Goal: Find specific page/section: Find specific page/section

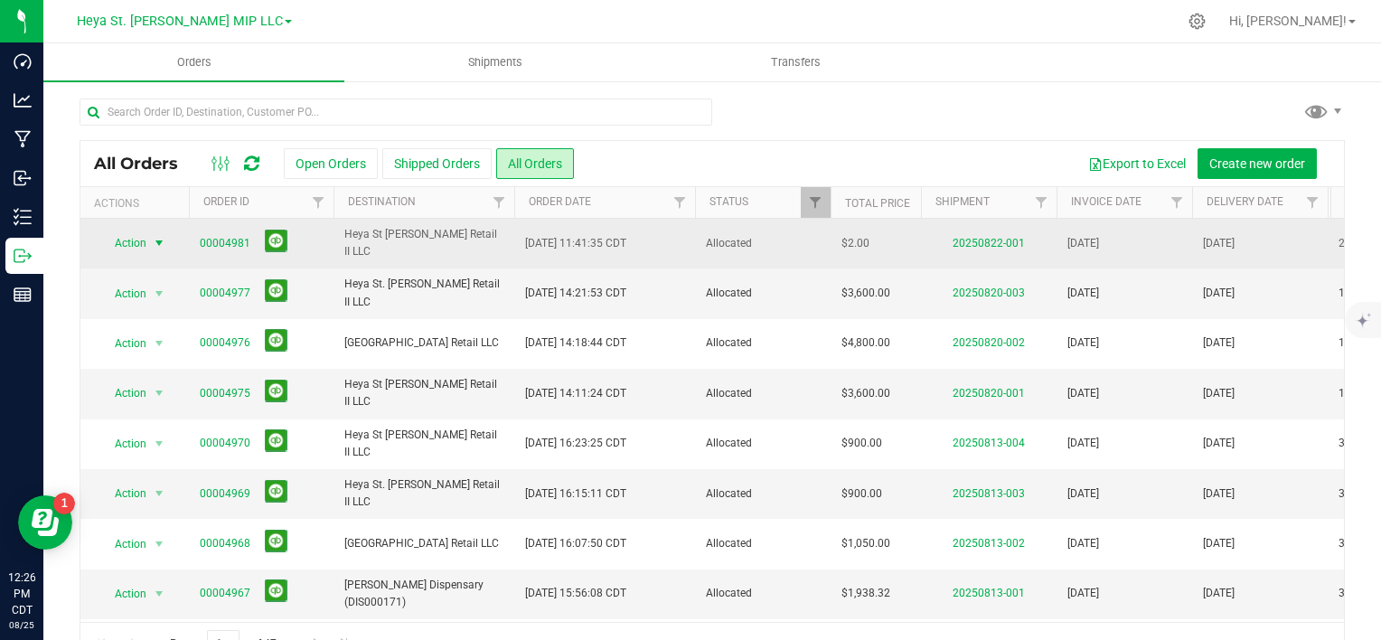
click at [163, 244] on span "select" at bounding box center [159, 243] width 14 height 14
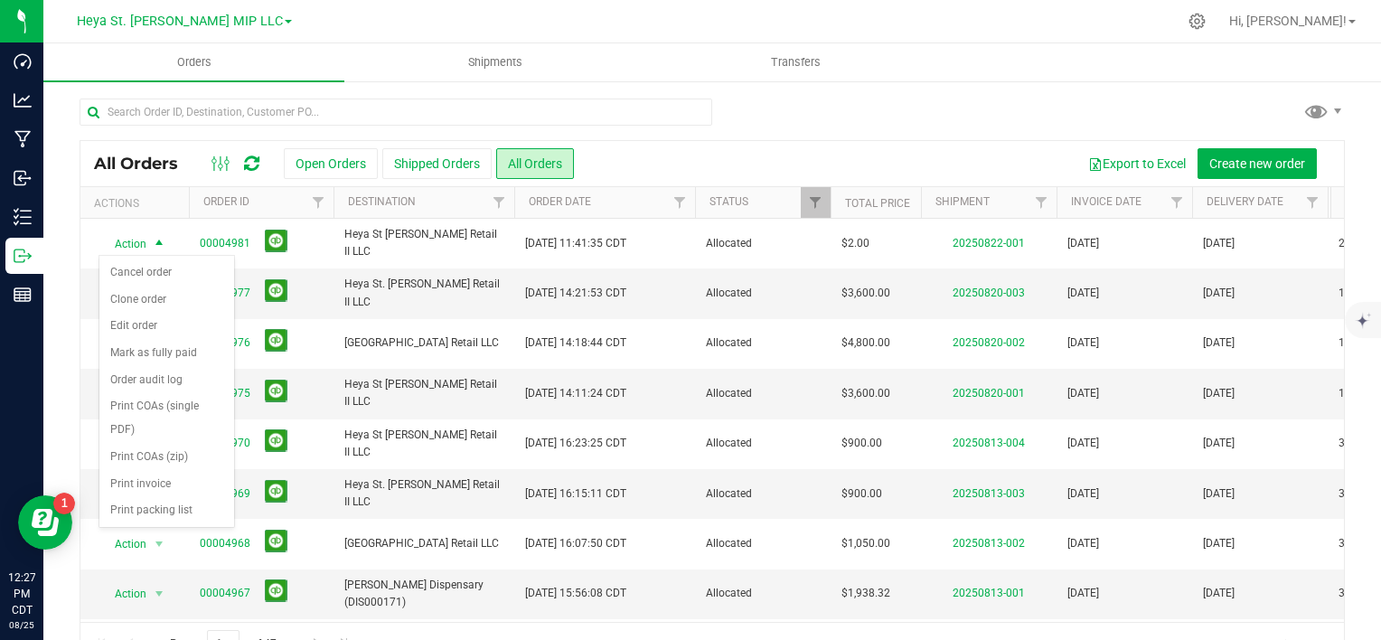
click at [810, 110] on div at bounding box center [713, 120] width 1266 height 42
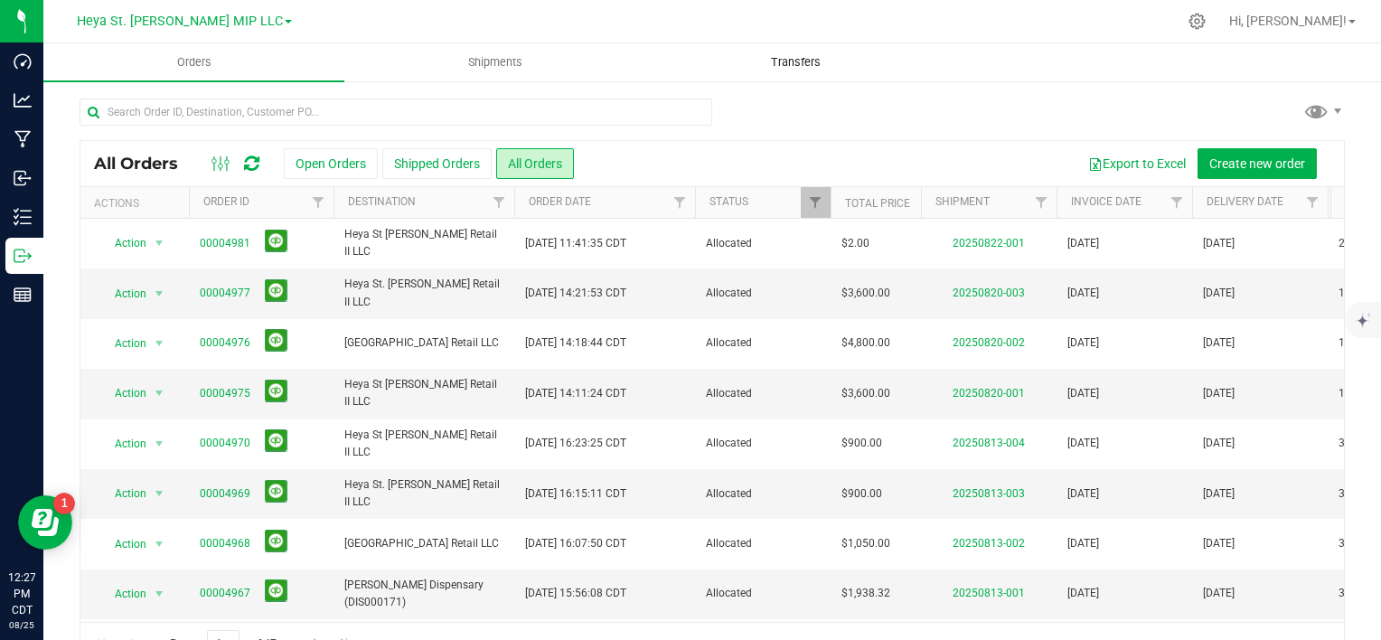
click at [799, 69] on span "Transfers" at bounding box center [796, 62] width 99 height 16
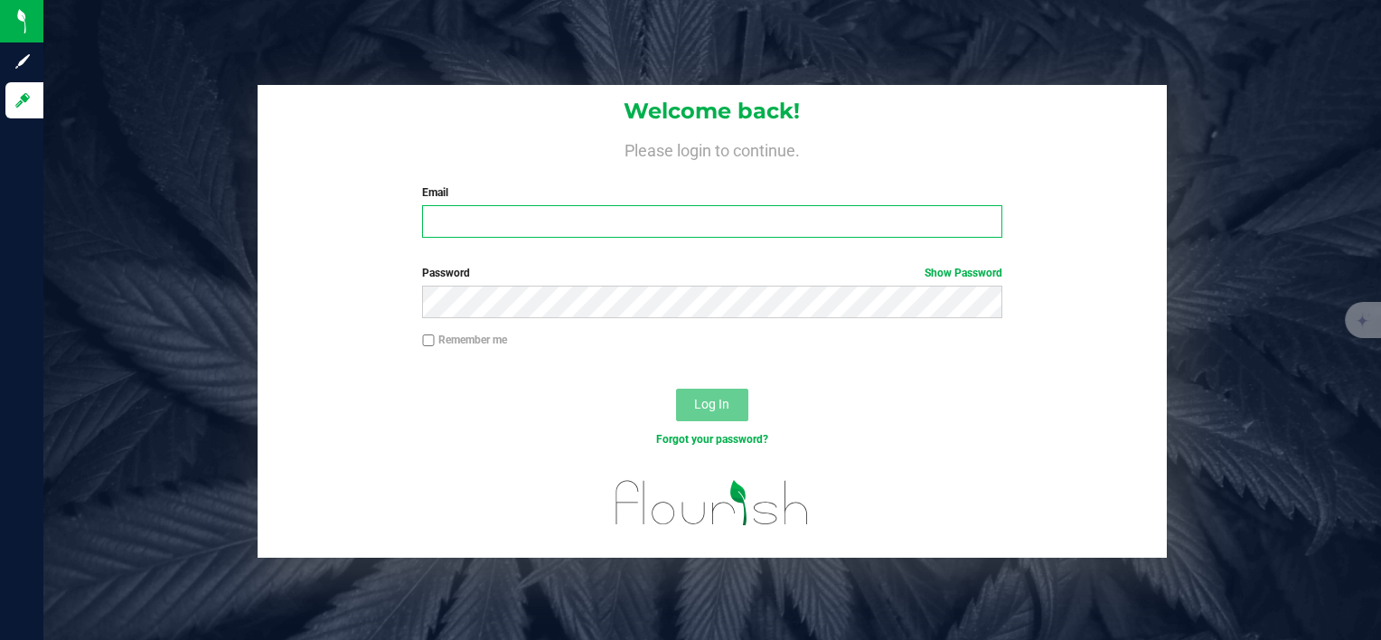
type input "tayron@heyawellness.com"
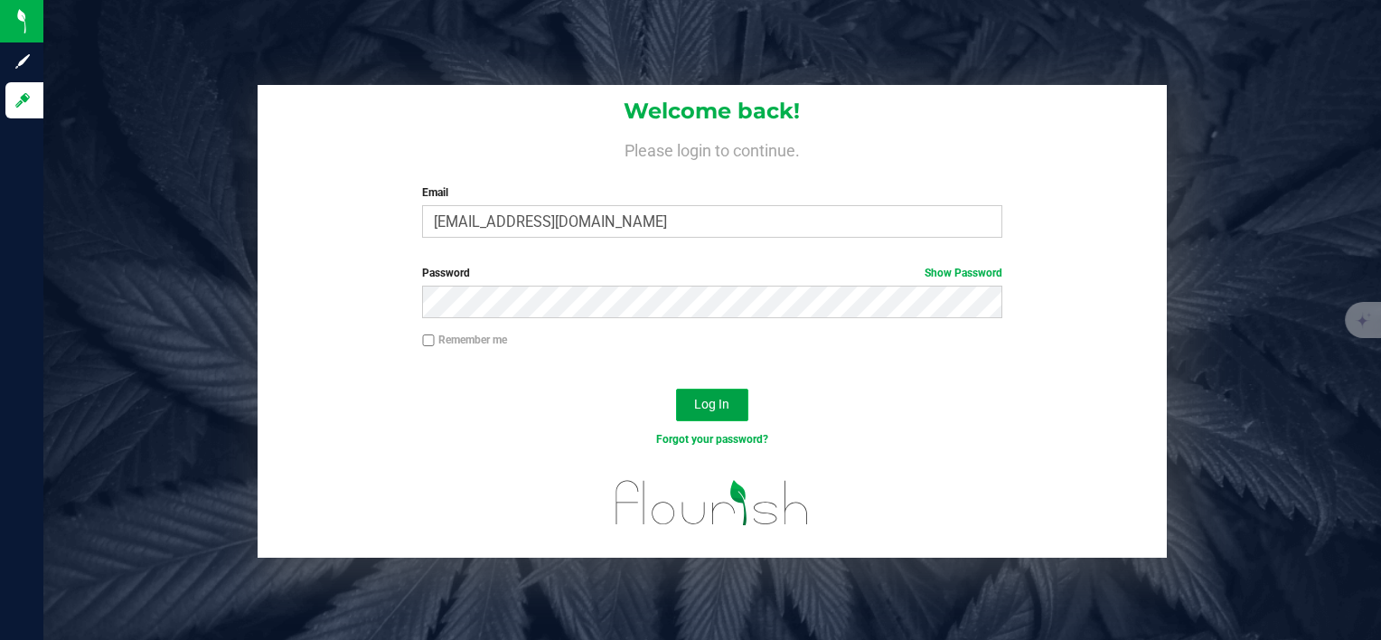
click at [717, 403] on span "Log In" at bounding box center [711, 404] width 35 height 14
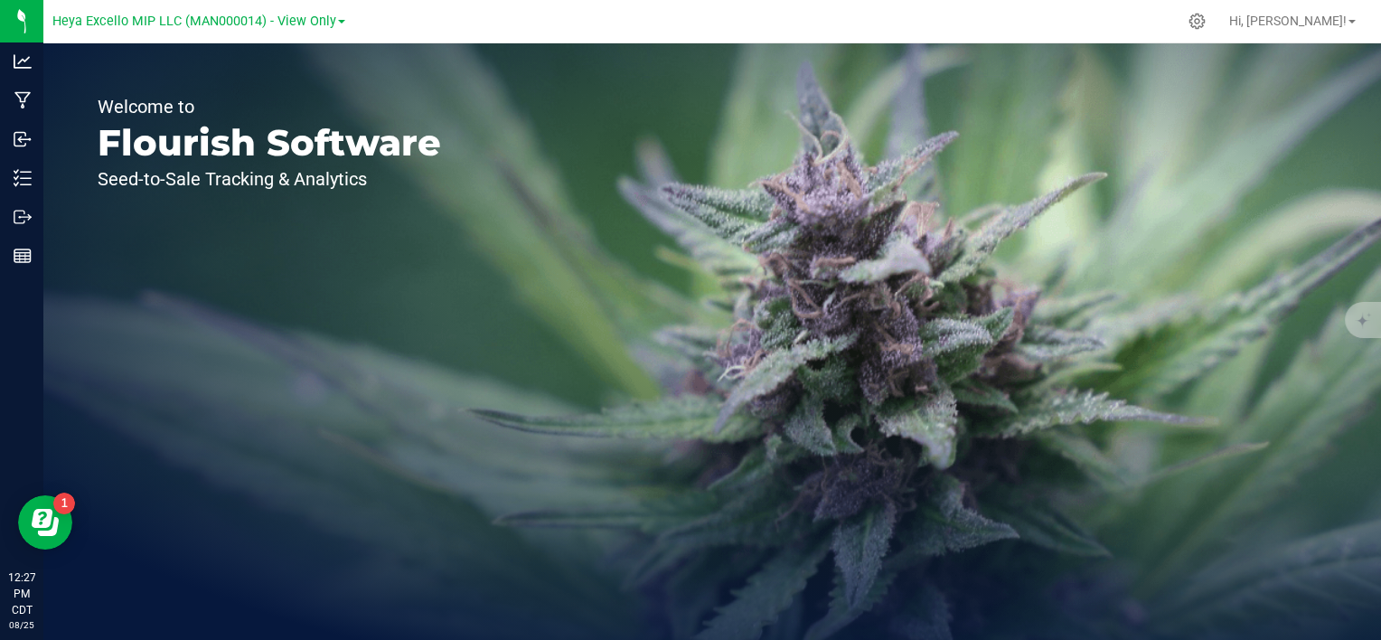
click at [325, 7] on div "Heya Excello MIP LLC (MAN000014) - View Only" at bounding box center [198, 21] width 293 height 28
click at [312, 24] on span "Heya Excello MIP LLC (MAN000014) - View Only" at bounding box center [194, 22] width 284 height 16
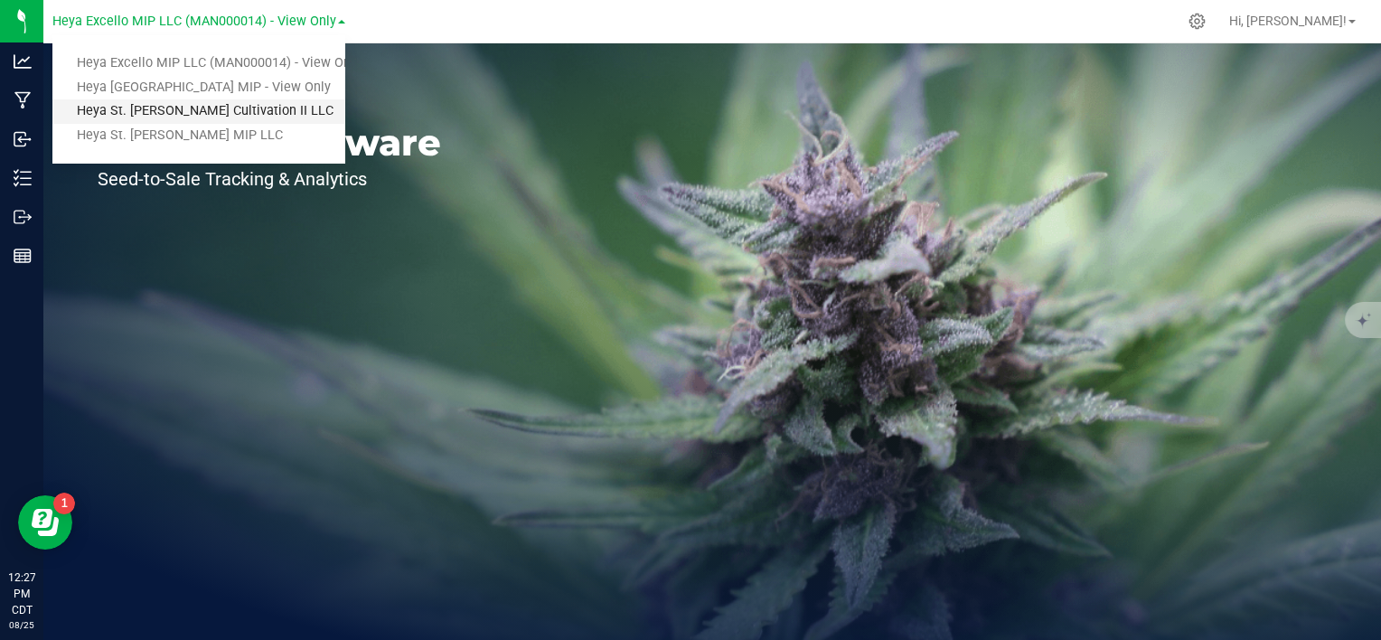
click at [266, 112] on link "Heya St. [PERSON_NAME] Cultivation II LLC" at bounding box center [198, 111] width 293 height 24
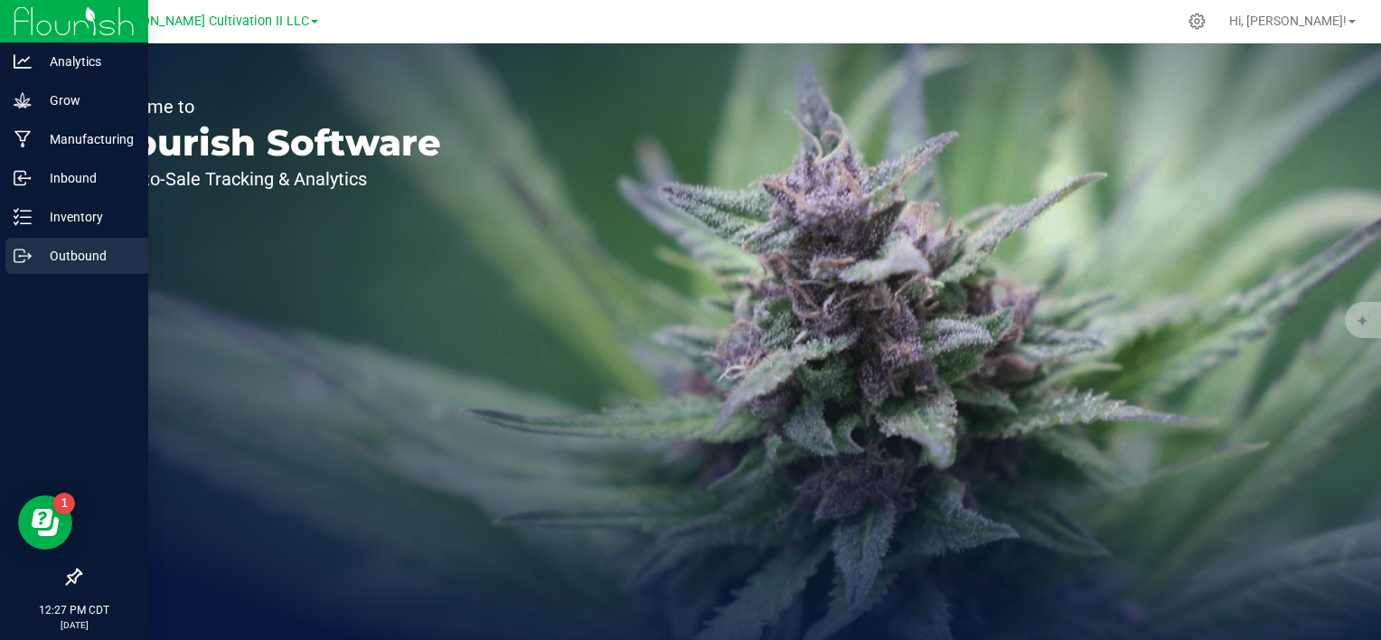
click at [76, 245] on p "Outbound" at bounding box center [86, 256] width 108 height 22
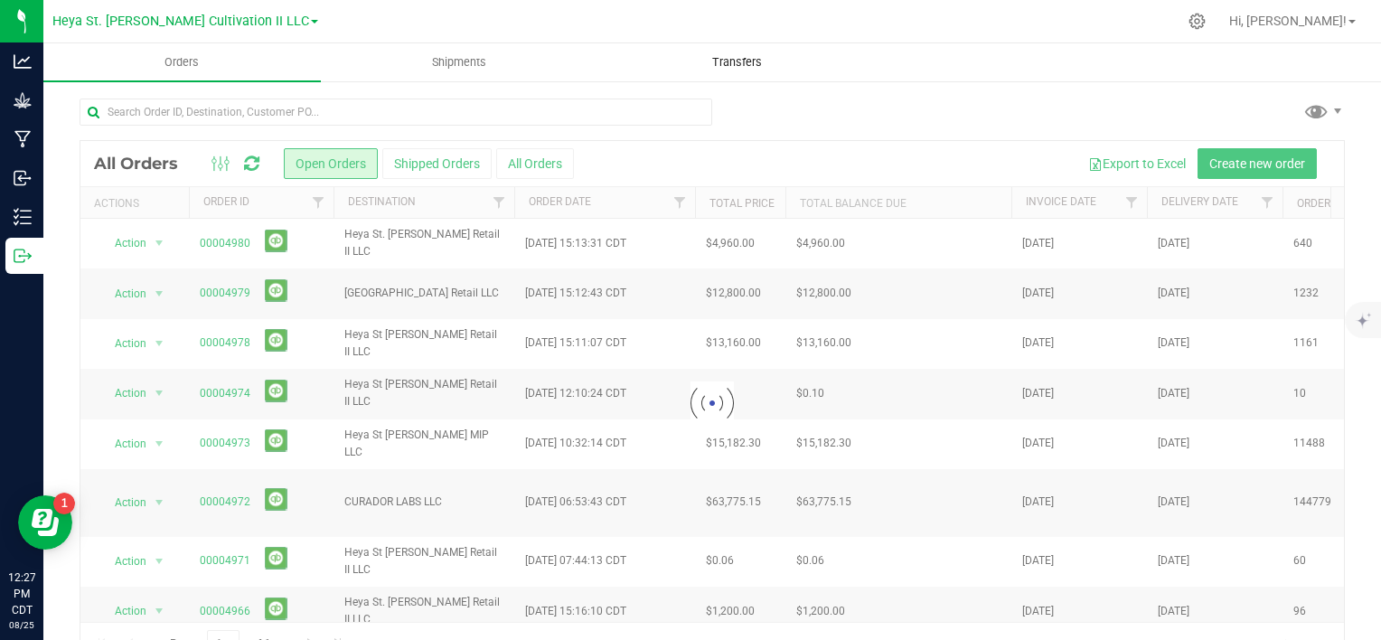
click at [720, 57] on span "Transfers" at bounding box center [737, 62] width 99 height 16
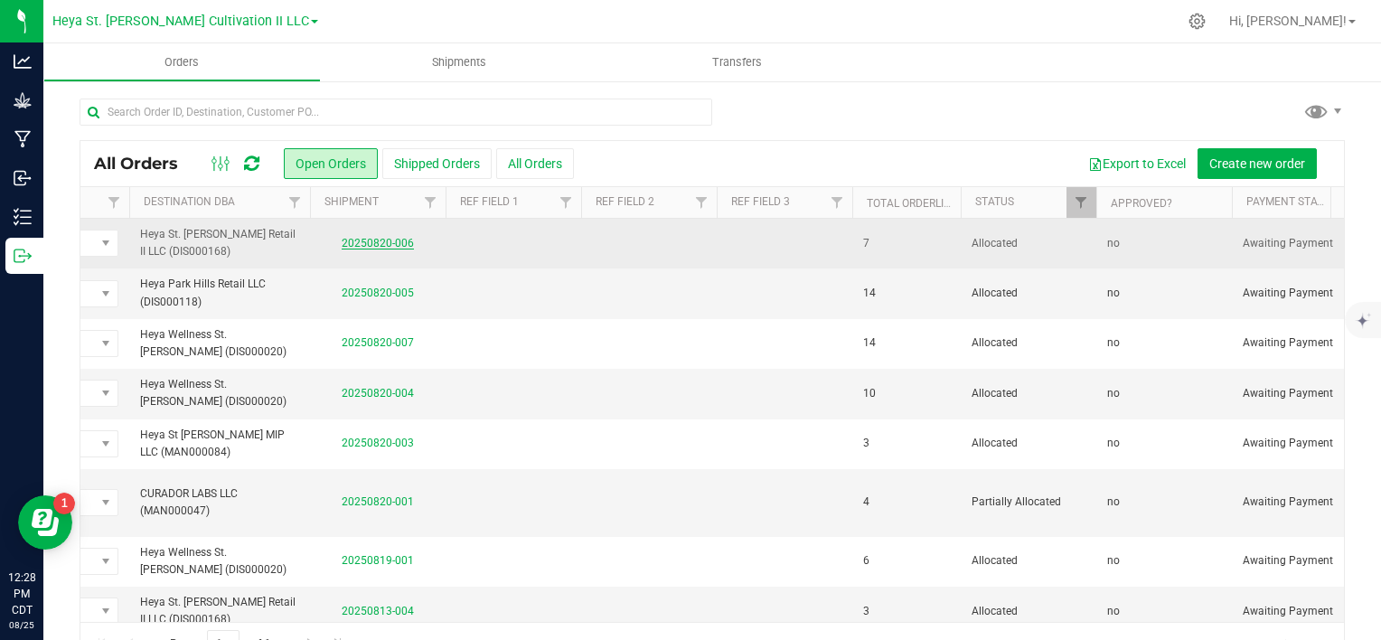
click at [387, 242] on link "20250820-006" at bounding box center [378, 243] width 72 height 13
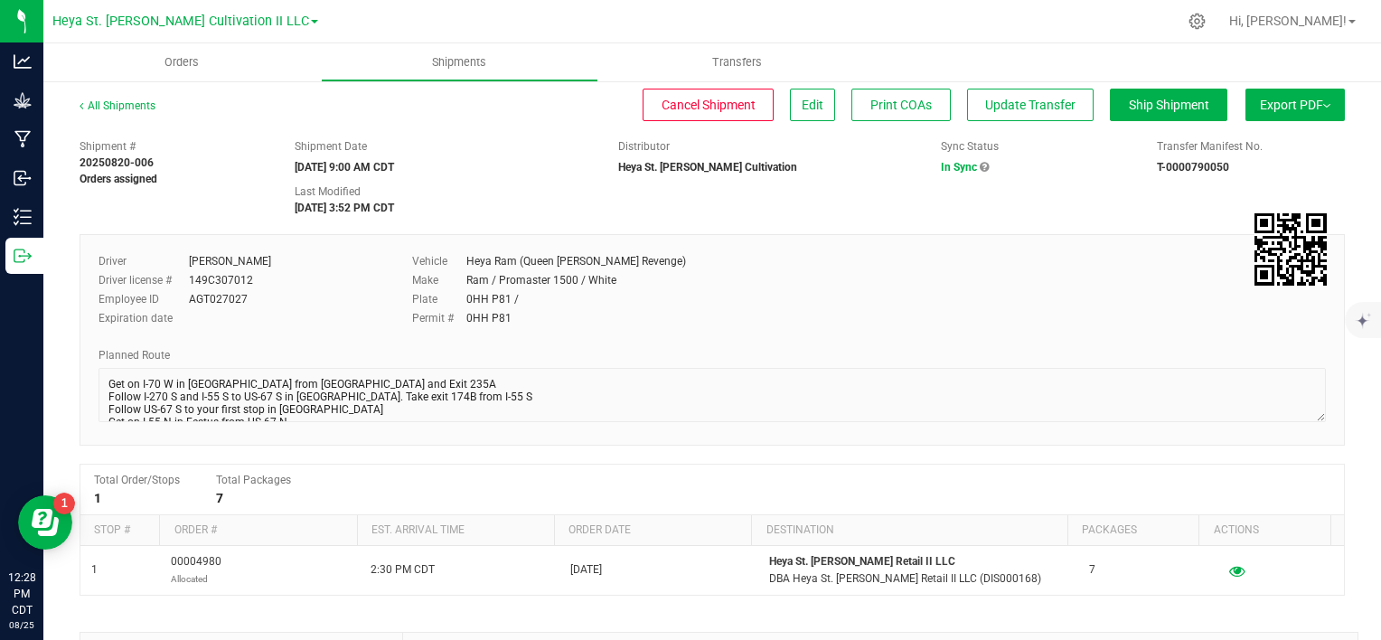
scroll to position [43, 0]
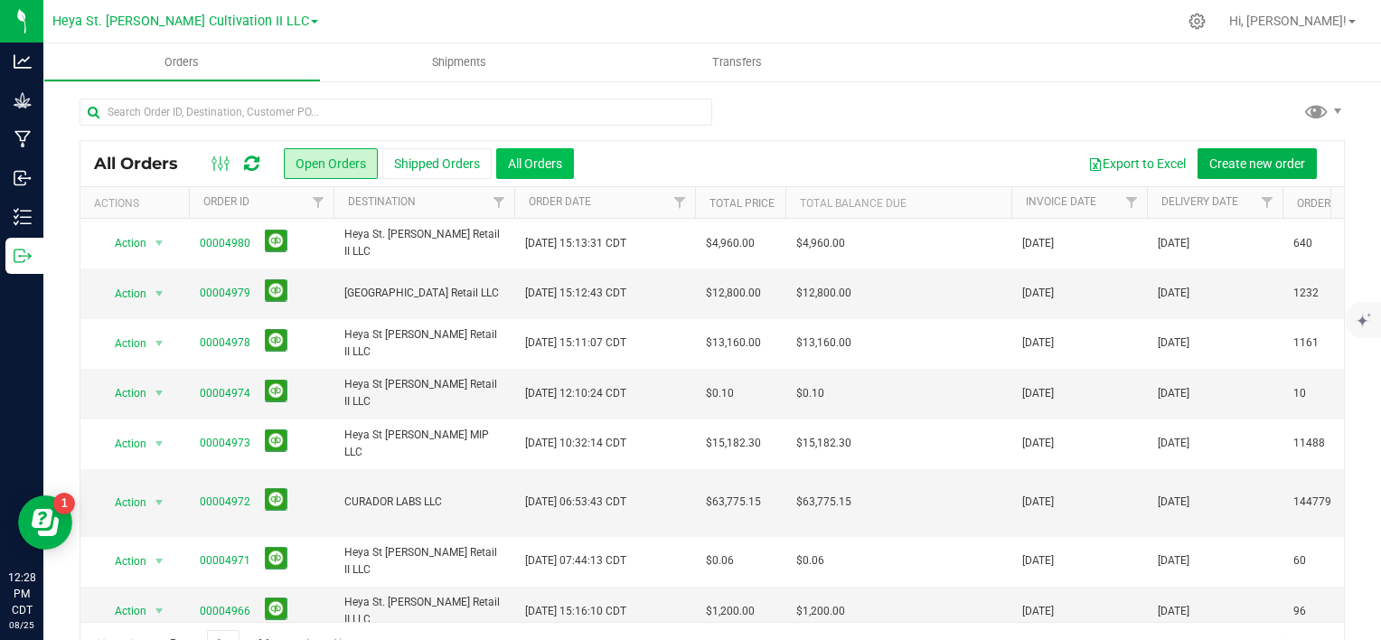
click at [550, 152] on button "All Orders" at bounding box center [535, 163] width 78 height 31
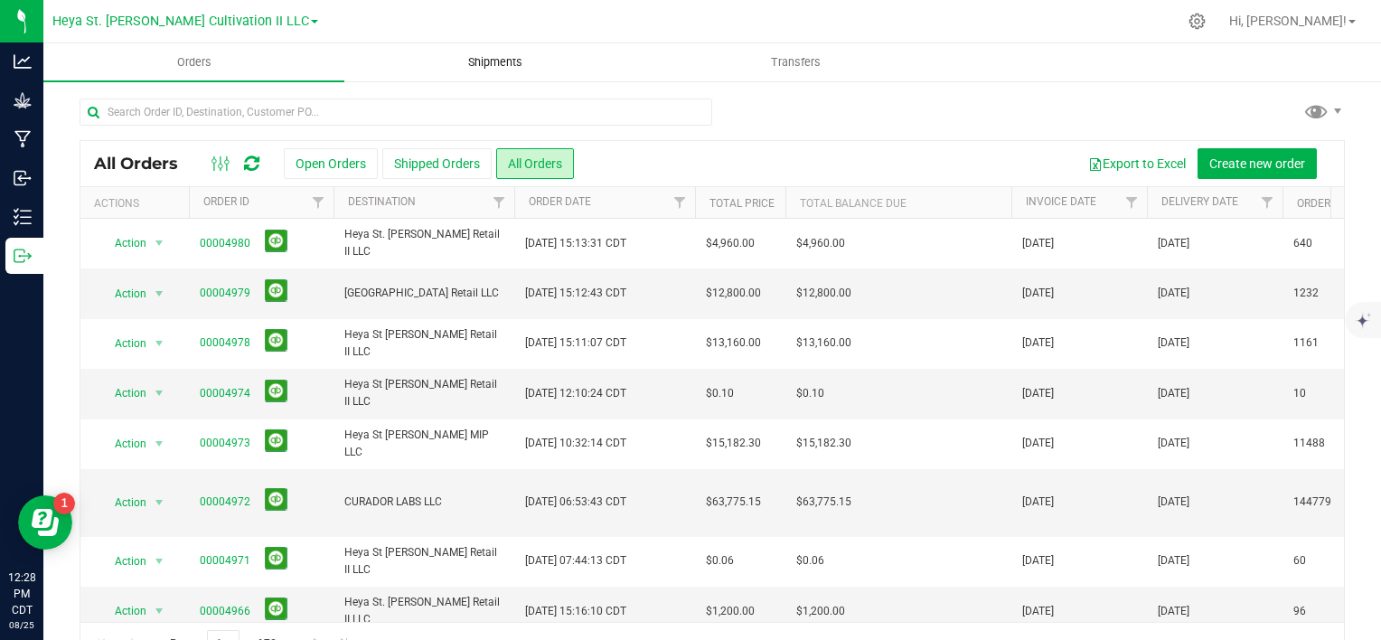
click at [501, 61] on span "Shipments" at bounding box center [495, 62] width 103 height 16
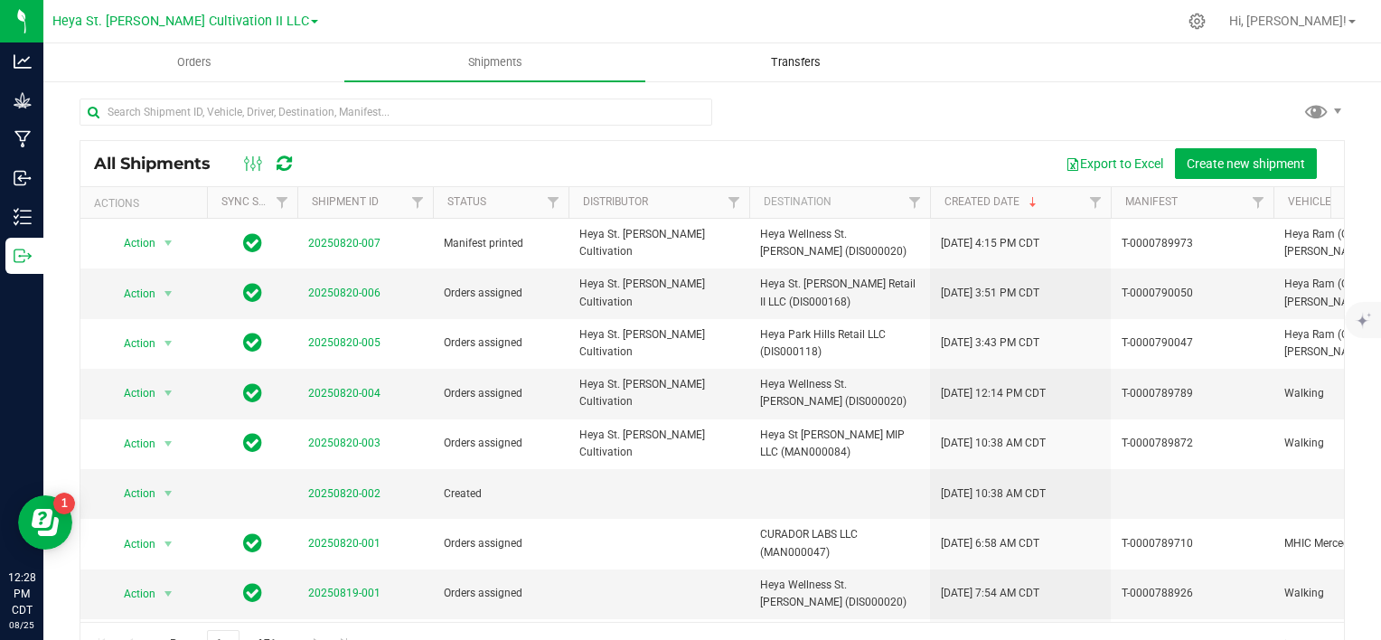
click at [797, 65] on span "Transfers" at bounding box center [796, 62] width 99 height 16
